Goal: Task Accomplishment & Management: Use online tool/utility

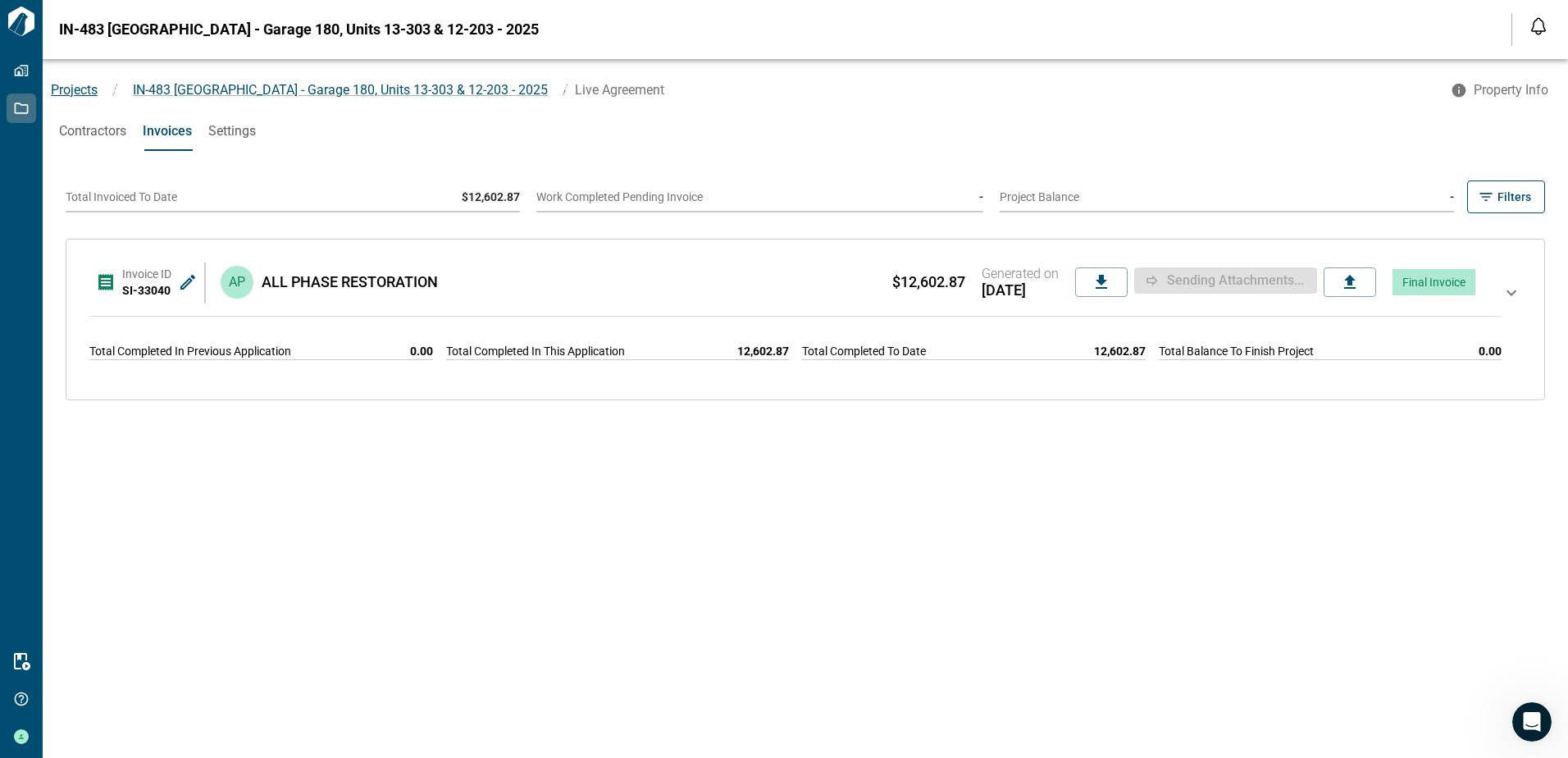
click at [81, 96] on span "Projects" at bounding box center [74, 89] width 47 height 15
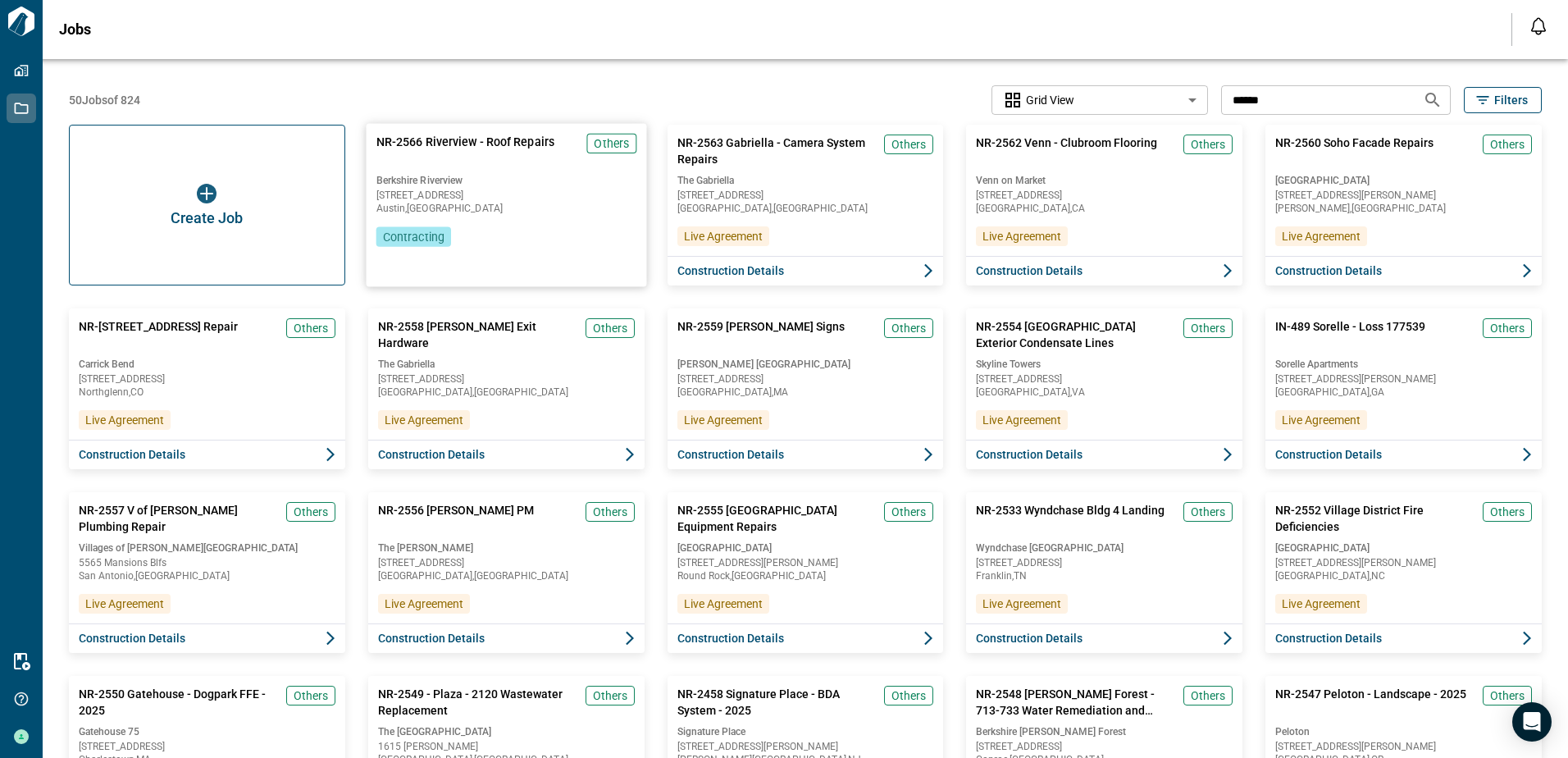
click at [425, 241] on span "Contracting" at bounding box center [414, 236] width 61 height 16
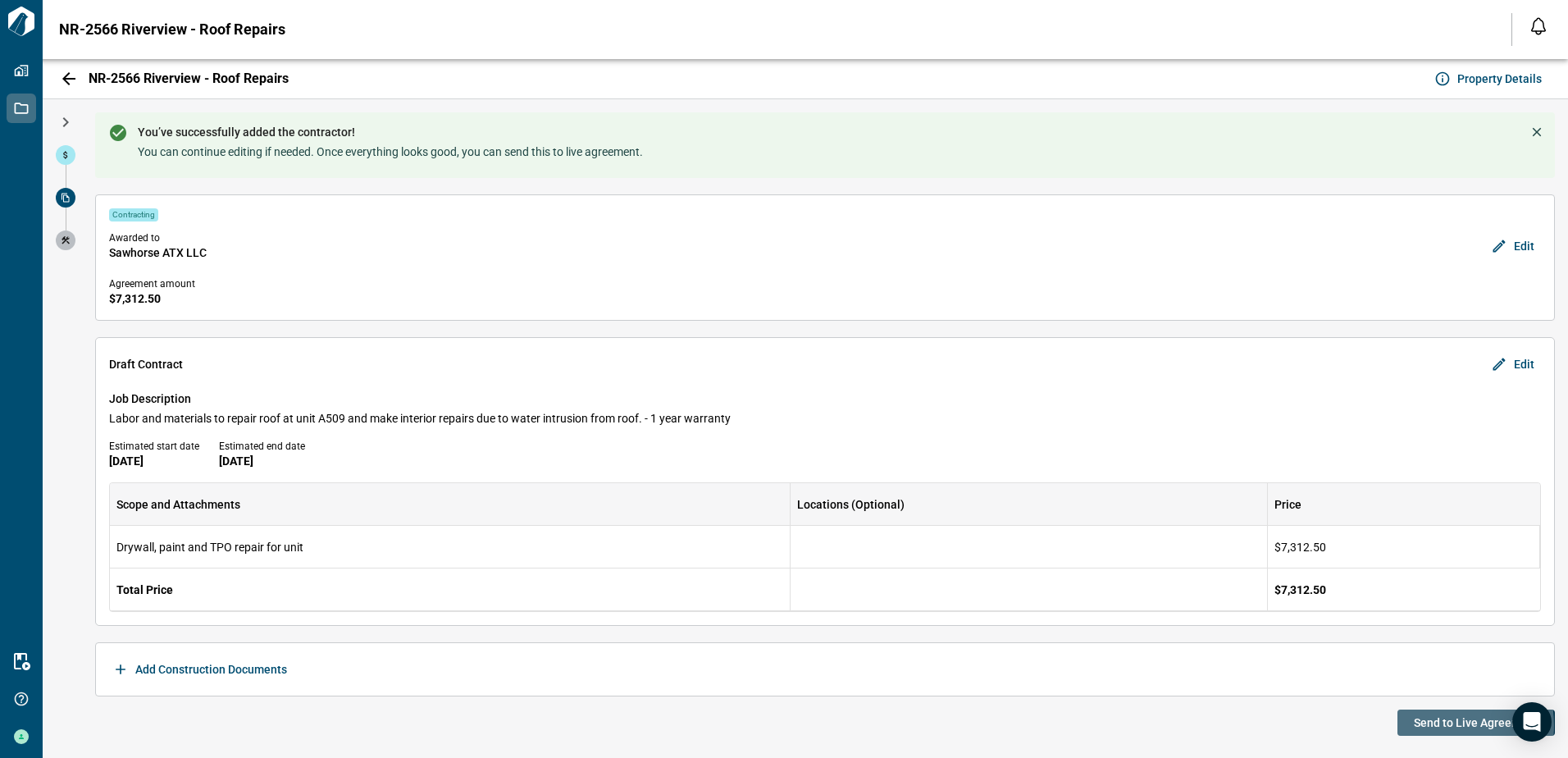
click at [1432, 725] on span "Send to Live Agreement" at bounding box center [1475, 722] width 124 height 16
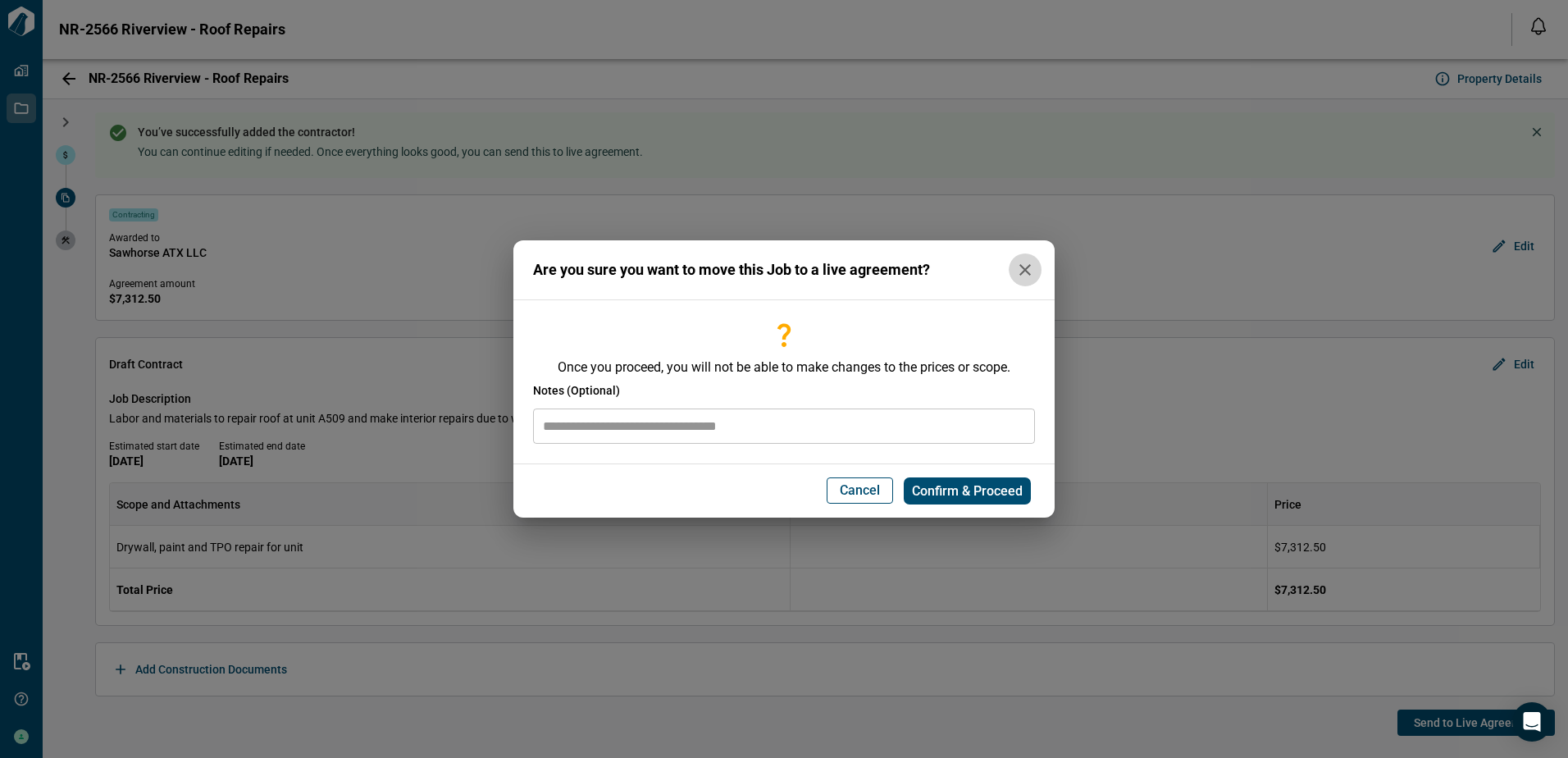
click at [1029, 275] on icon "button" at bounding box center [1025, 269] width 12 height 12
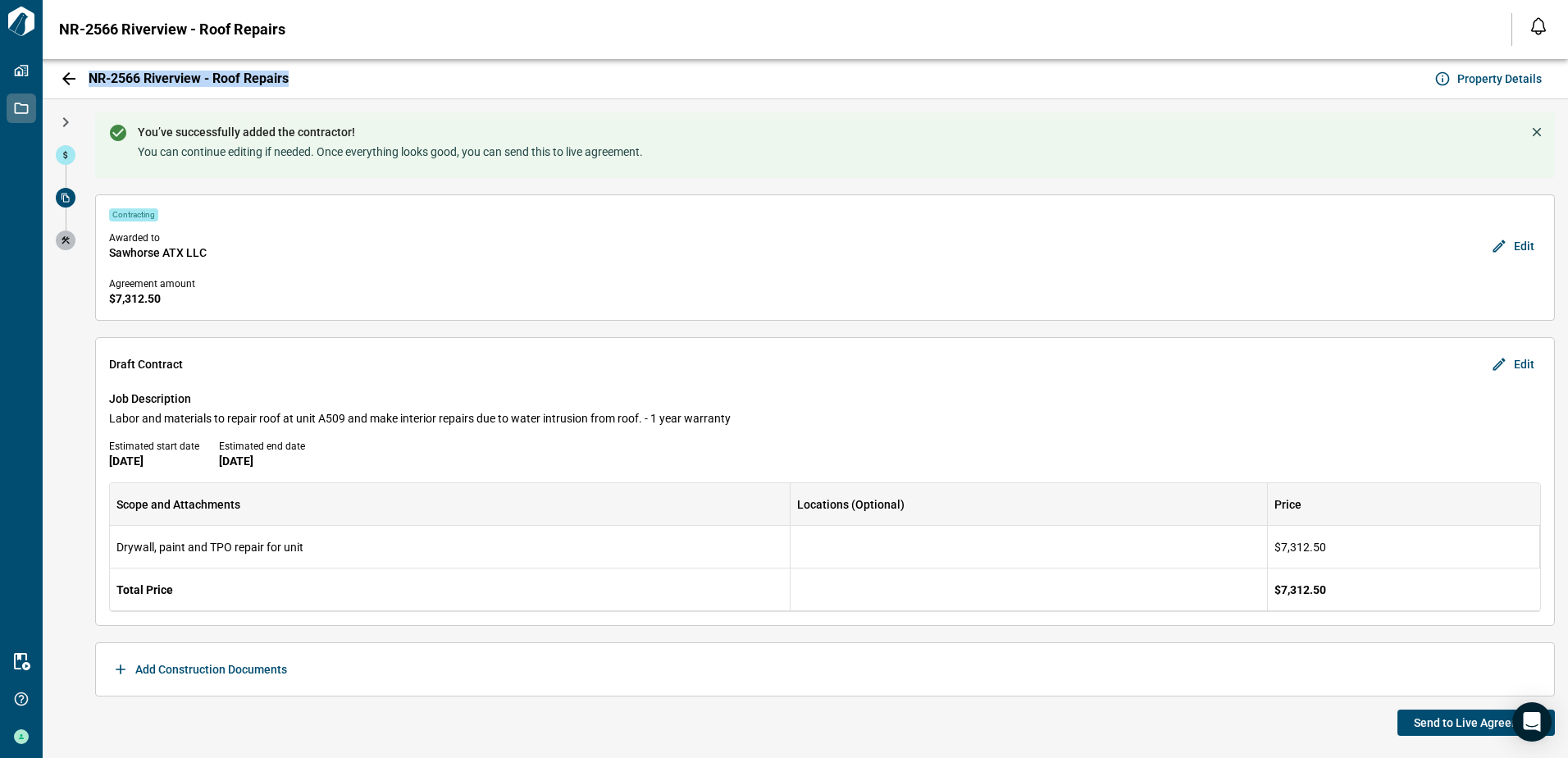
drag, startPoint x: 296, startPoint y: 81, endPoint x: 88, endPoint y: 85, distance: 208.0
click at [88, 85] on div "NR-2566 Riverview - Roof Repairs Property Details" at bounding box center [805, 79] width 1525 height 41
copy span "NR-2566 Riverview - Roof Repairs"
click at [1446, 725] on span "Send to Live Agreement" at bounding box center [1475, 722] width 124 height 16
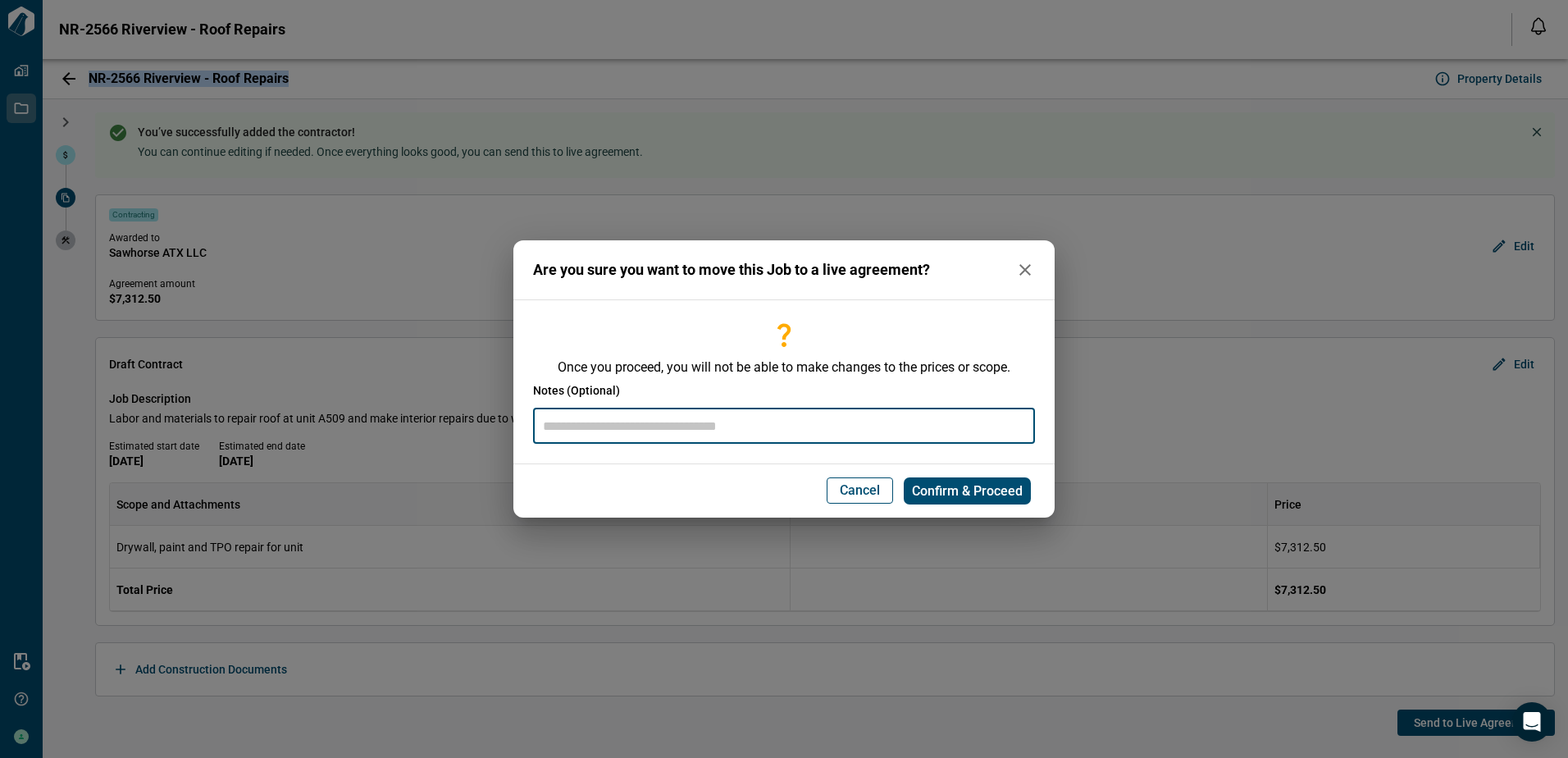
click at [798, 422] on input "text" at bounding box center [783, 425] width 502 height 35
paste input "**********"
type input "**********"
click at [966, 489] on span "Confirm & Proceed" at bounding box center [967, 491] width 111 height 16
